Goal: Information Seeking & Learning: Learn about a topic

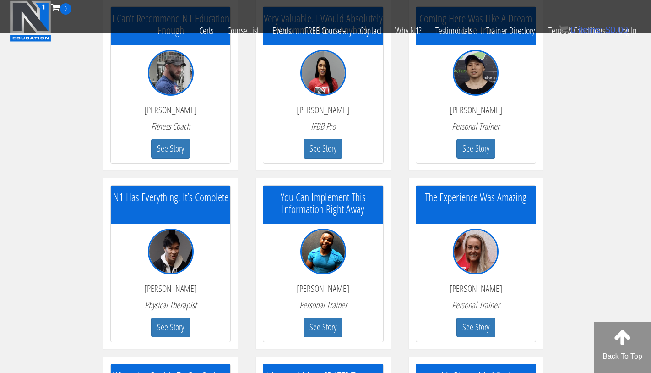
scroll to position [708, 0]
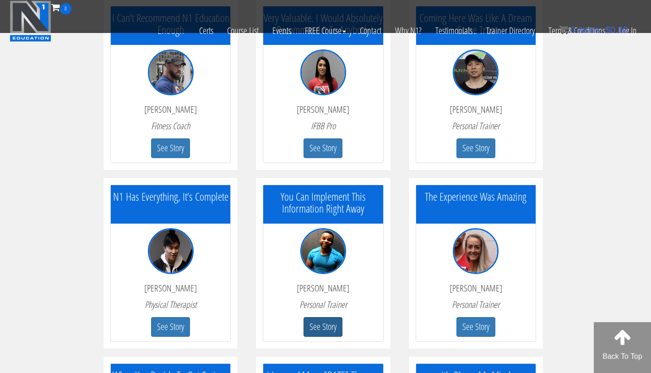
click at [317, 320] on button "See Story" at bounding box center [322, 327] width 39 height 20
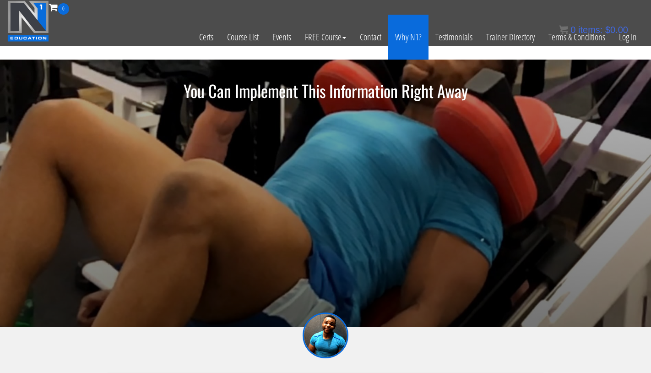
click at [413, 45] on link "Why N1?" at bounding box center [408, 37] width 40 height 45
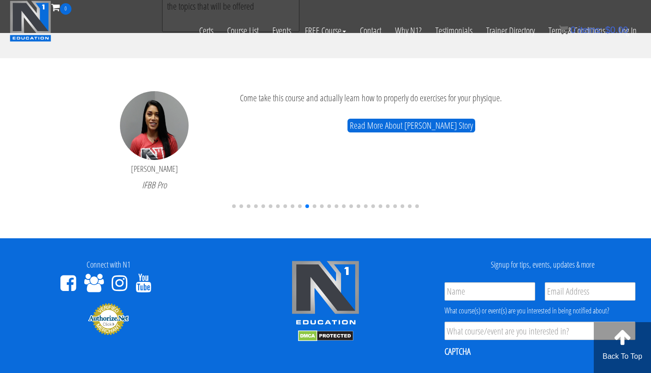
scroll to position [2155, 0]
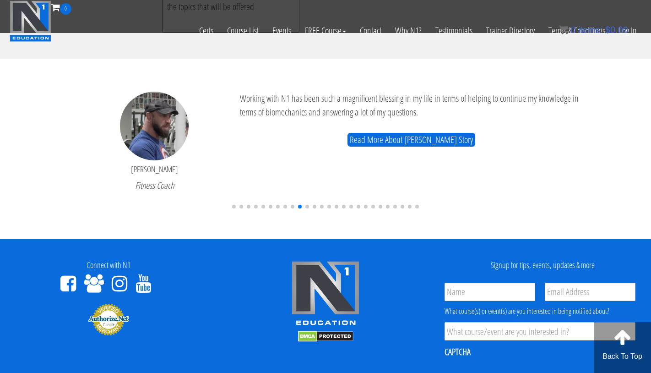
click at [292, 205] on span "Go to slide 9" at bounding box center [293, 207] width 4 height 4
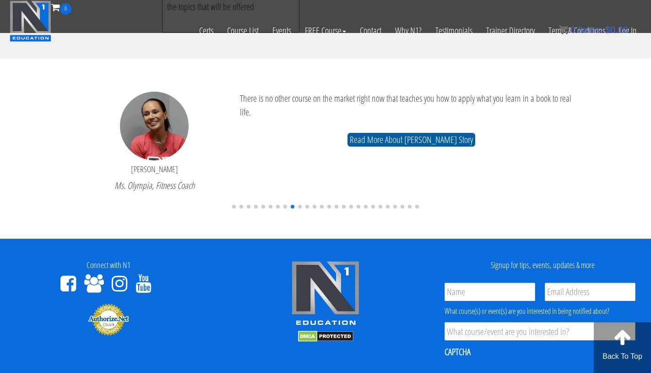
click at [449, 133] on button "Read More About Nathalia Melo's Story" at bounding box center [411, 140] width 128 height 14
